Goal: Task Accomplishment & Management: Use online tool/utility

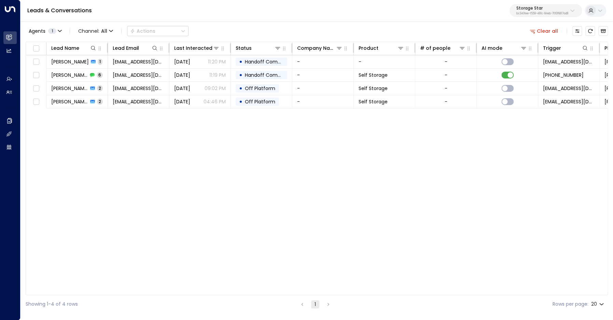
click at [542, 33] on button "Clear all" at bounding box center [544, 31] width 34 height 10
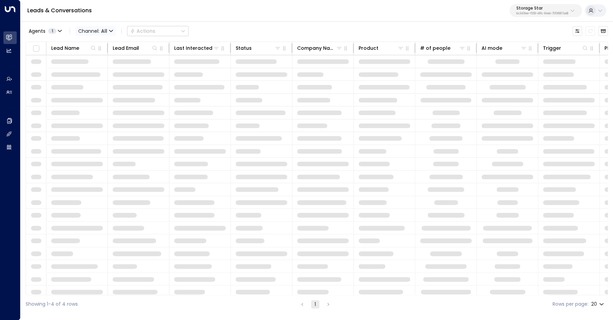
click at [99, 29] on span "Channel: All" at bounding box center [95, 31] width 40 height 10
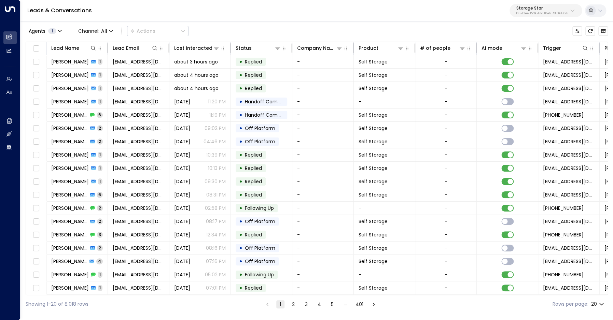
click at [98, 72] on p "Voice" at bounding box center [93, 70] width 25 height 4
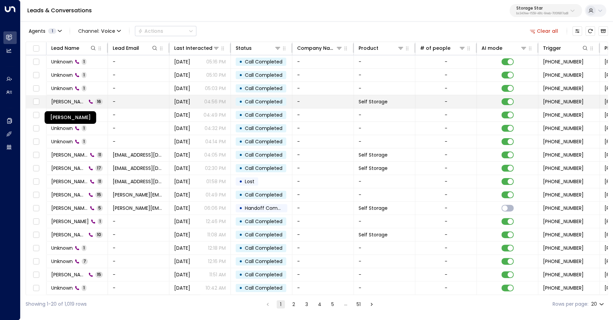
click at [71, 102] on span "[PERSON_NAME]" at bounding box center [68, 101] width 35 height 7
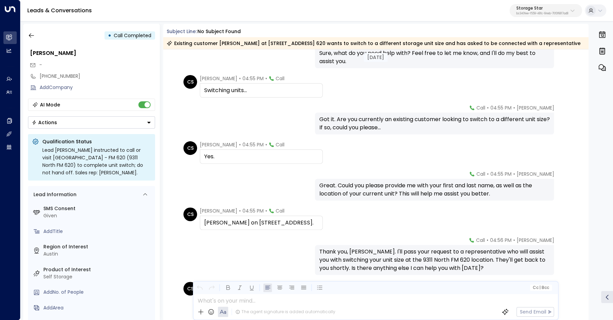
scroll to position [244, 0]
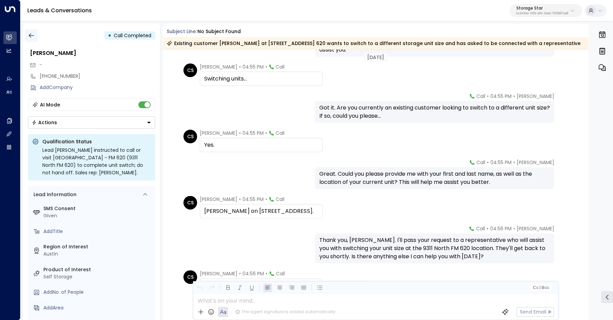
click at [32, 34] on icon "button" at bounding box center [31, 35] width 7 height 7
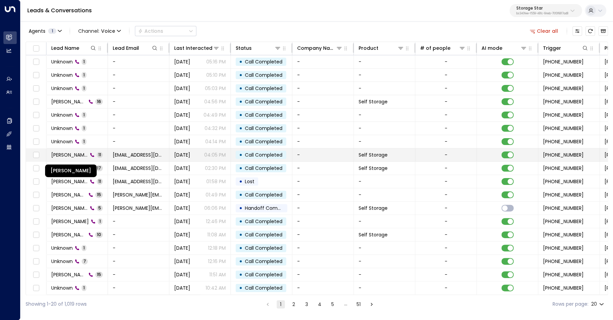
click at [65, 153] on span "[PERSON_NAME]" at bounding box center [69, 155] width 37 height 7
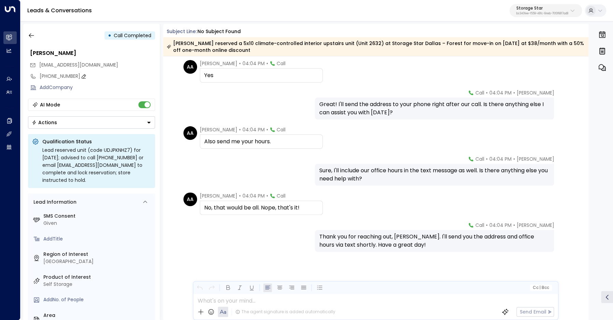
scroll to position [196, 0]
click at [31, 33] on icon "button" at bounding box center [31, 35] width 7 height 7
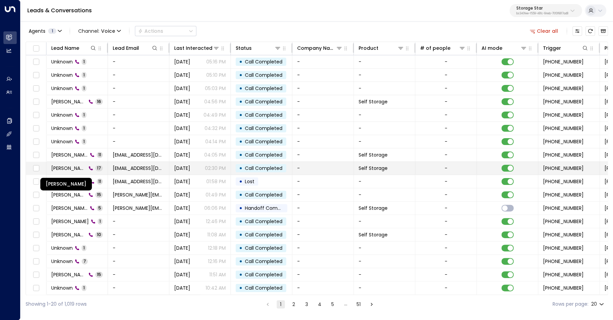
click at [79, 168] on span "[PERSON_NAME]" at bounding box center [68, 168] width 35 height 7
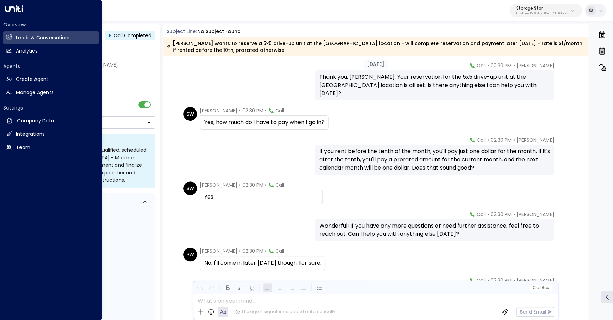
scroll to position [357, 0]
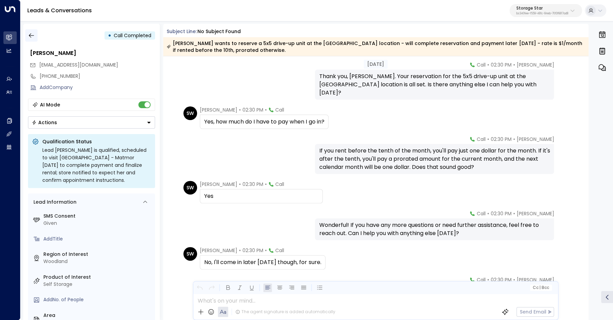
click at [34, 32] on icon "button" at bounding box center [31, 35] width 7 height 7
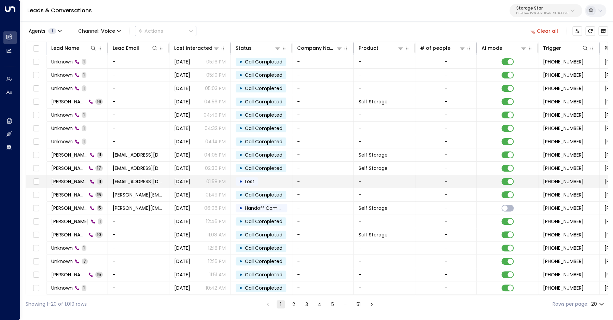
click at [71, 182] on span "[PERSON_NAME]" at bounding box center [69, 181] width 37 height 7
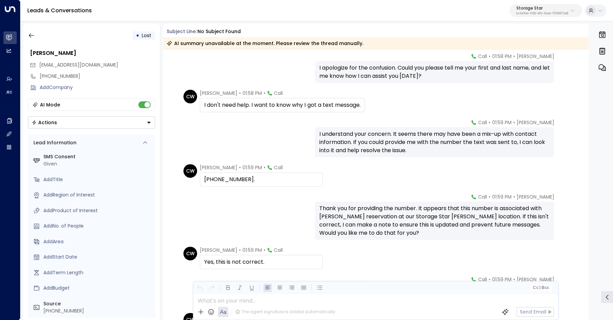
scroll to position [75, 0]
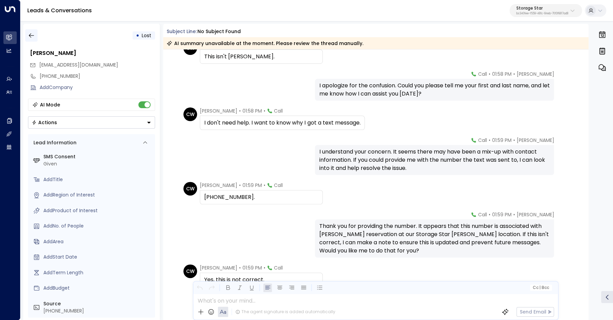
click at [29, 34] on icon "button" at bounding box center [31, 35] width 7 height 7
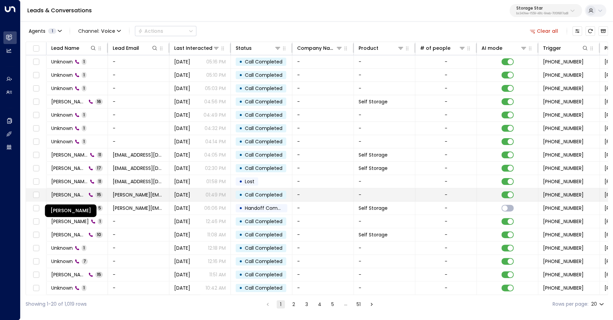
click at [69, 196] on span "[PERSON_NAME]" at bounding box center [68, 195] width 35 height 7
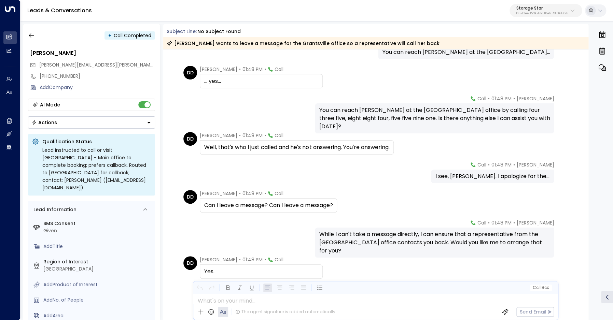
scroll to position [167, 0]
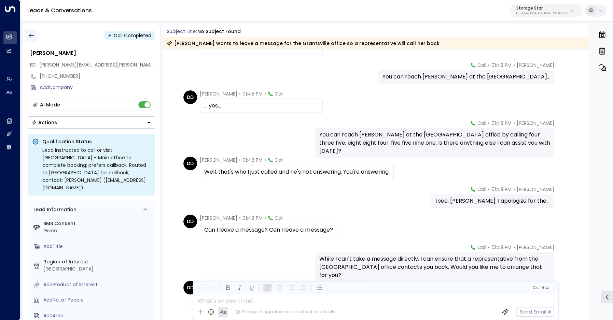
click at [31, 37] on icon "button" at bounding box center [31, 35] width 7 height 7
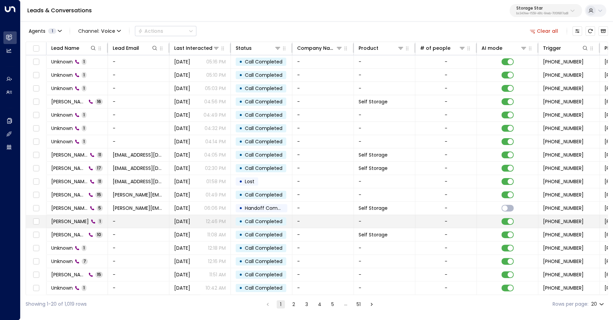
click at [76, 222] on span "[PERSON_NAME]" at bounding box center [70, 221] width 38 height 7
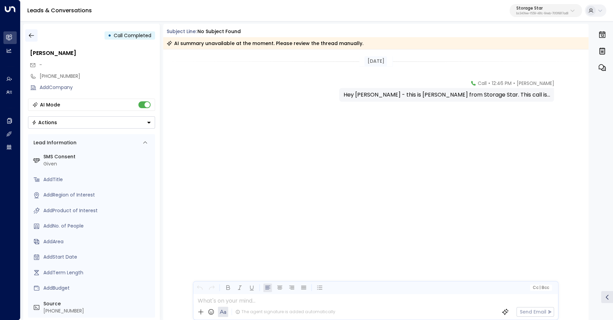
click at [27, 35] on button "button" at bounding box center [31, 35] width 12 height 12
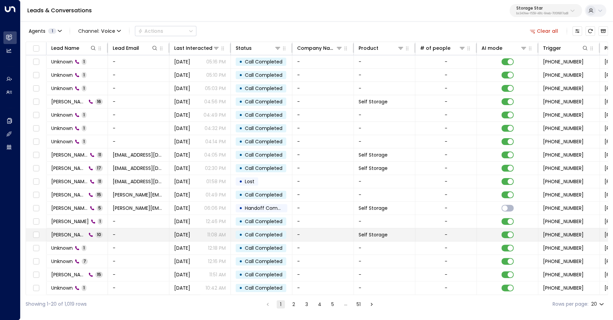
click at [76, 235] on span "[PERSON_NAME]" at bounding box center [68, 235] width 35 height 7
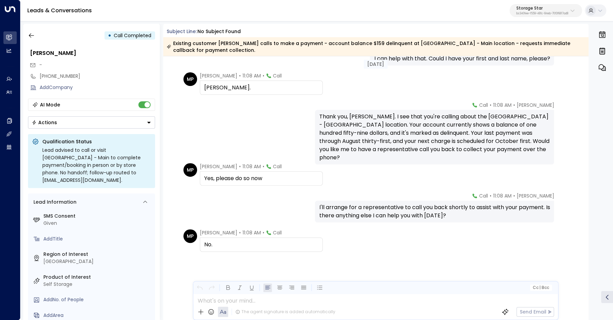
scroll to position [167, 0]
click at [29, 36] on icon "button" at bounding box center [31, 35] width 7 height 7
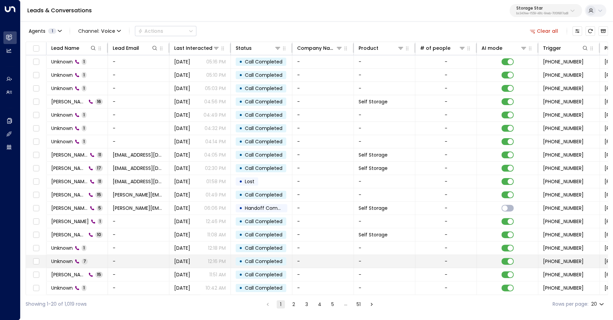
click at [65, 262] on span "Unknown" at bounding box center [62, 261] width 22 height 7
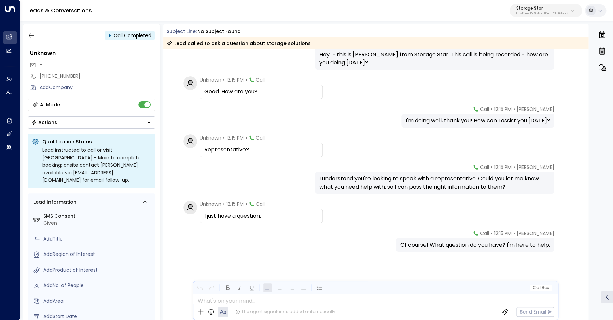
scroll to position [40, 0]
click at [37, 37] on button "button" at bounding box center [31, 35] width 12 height 12
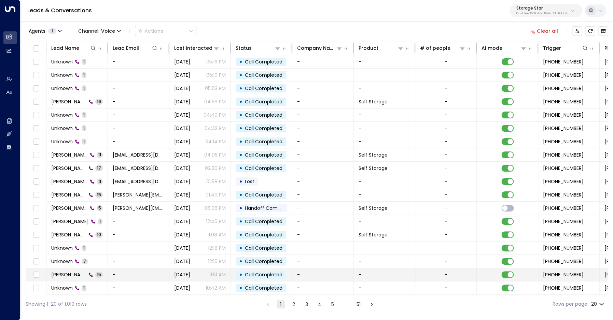
scroll to position [27, 0]
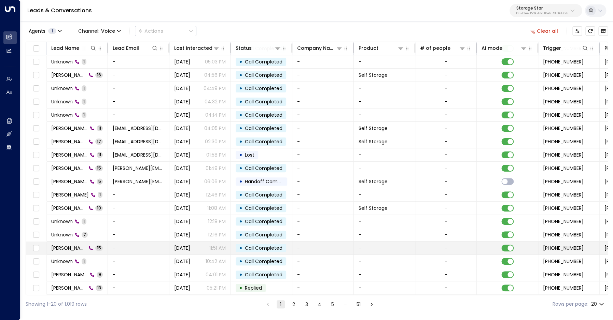
click at [66, 248] on span "[PERSON_NAME]" at bounding box center [68, 248] width 35 height 7
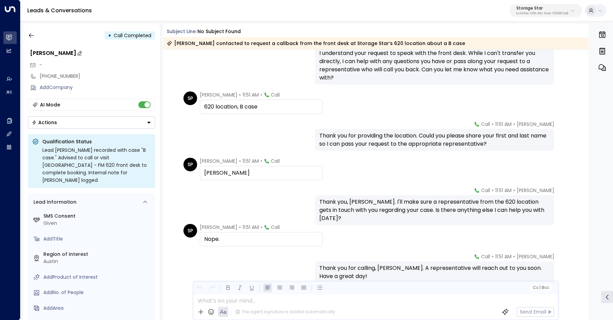
scroll to position [347, 0]
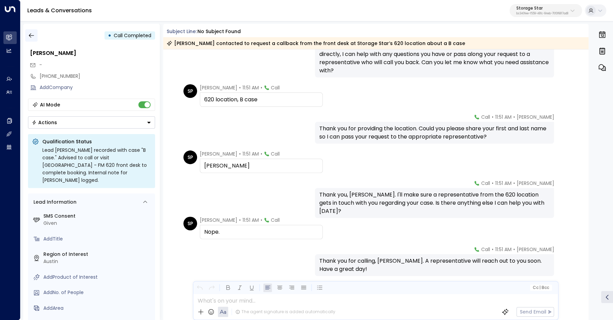
click at [28, 36] on icon "button" at bounding box center [31, 35] width 7 height 7
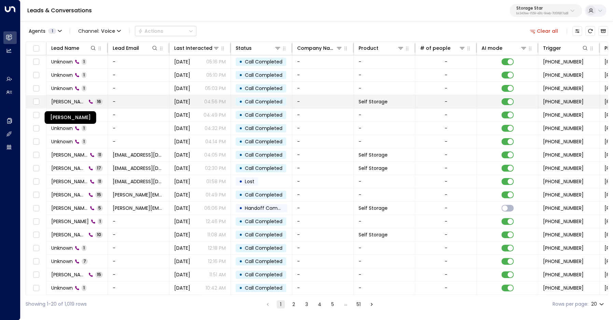
click at [72, 100] on span "[PERSON_NAME]" at bounding box center [68, 101] width 35 height 7
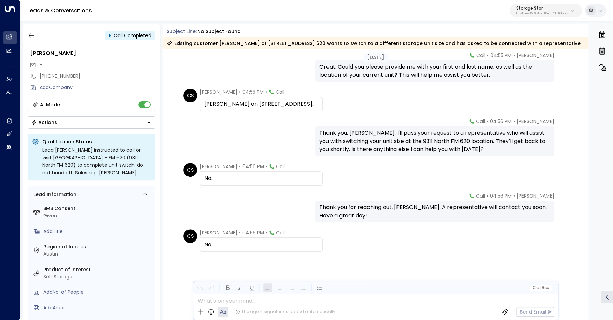
scroll to position [351, 0]
click at [31, 35] on icon "button" at bounding box center [31, 35] width 7 height 7
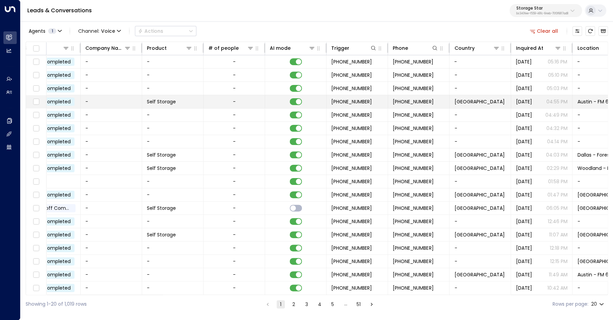
scroll to position [0, 239]
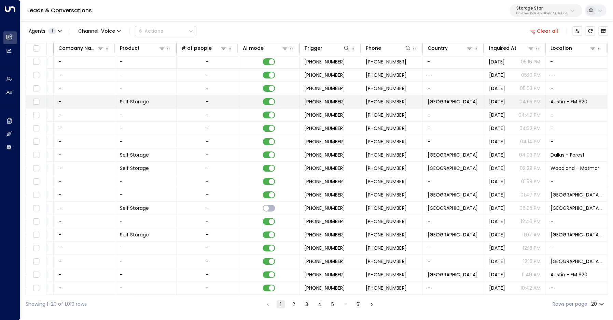
click at [375, 103] on span "[PHONE_NUMBER]" at bounding box center [386, 101] width 41 height 7
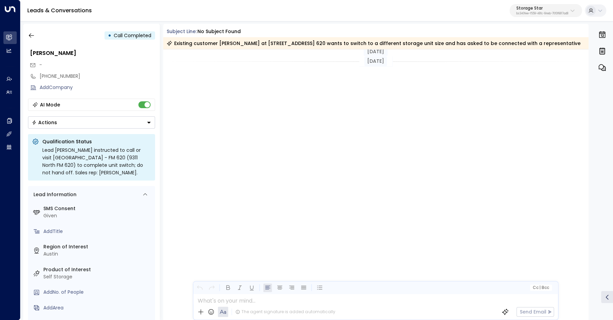
scroll to position [351, 0]
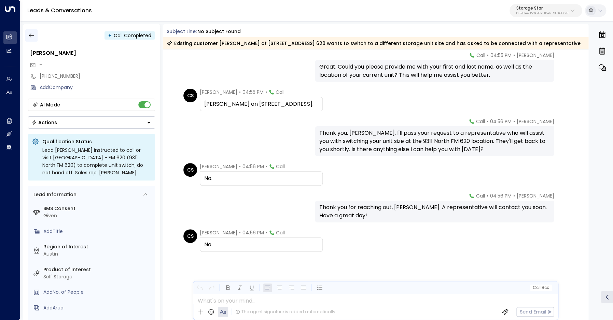
click at [37, 39] on button "button" at bounding box center [31, 35] width 12 height 12
